Goal: Information Seeking & Learning: Find specific fact

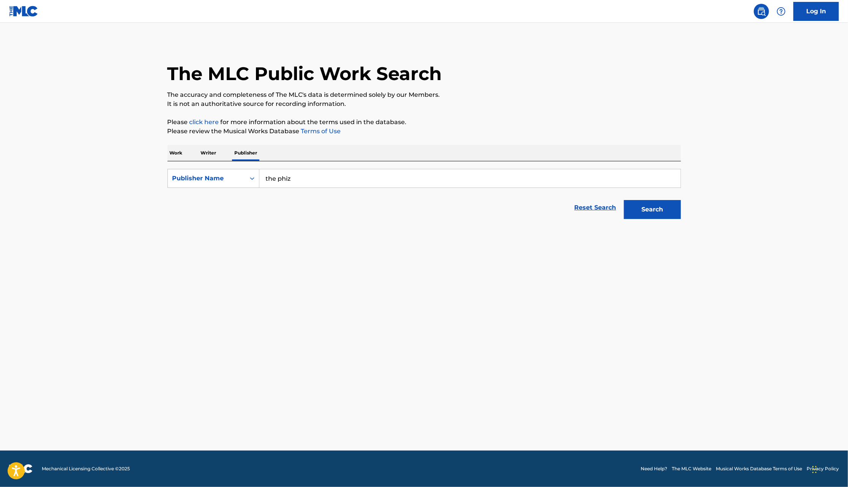
click at [624, 200] on button "Search" at bounding box center [652, 209] width 57 height 19
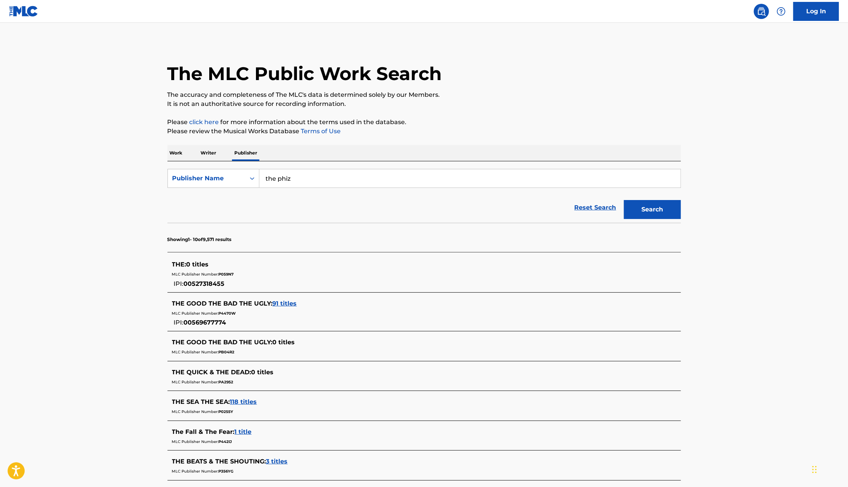
click at [331, 193] on div "Reset Search Search" at bounding box center [425, 208] width 514 height 30
click at [318, 183] on input "the phiz" at bounding box center [469, 178] width 421 height 18
type input "the phiz company"
click at [624, 200] on button "Search" at bounding box center [652, 209] width 57 height 19
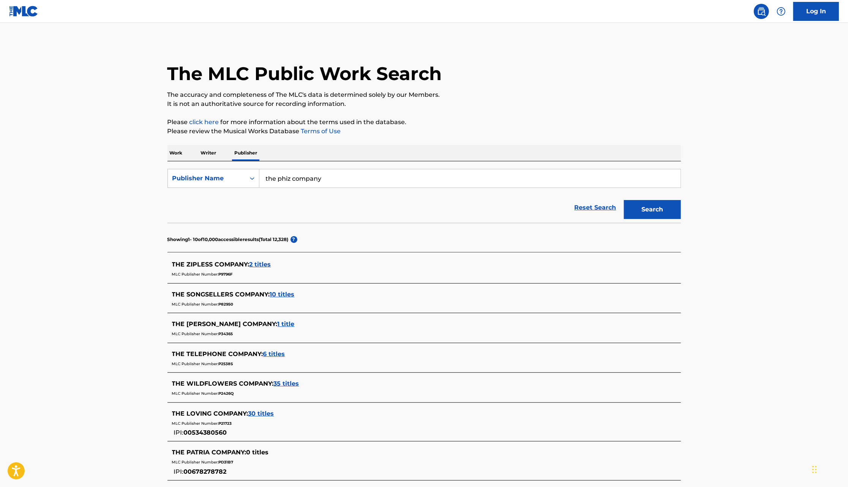
click at [277, 212] on div "Reset Search Search" at bounding box center [425, 208] width 514 height 30
click at [261, 226] on section "Showing 1 - 10 of 10,000 accessible results (Total 12,328 ) ?" at bounding box center [425, 237] width 514 height 29
click at [303, 224] on section "Showing 1 - 10 of 10,000 accessible results (Total 12,328 ) ?" at bounding box center [425, 237] width 514 height 29
click at [314, 198] on div "Reset Search Search" at bounding box center [425, 208] width 514 height 30
